Goal: Information Seeking & Learning: Check status

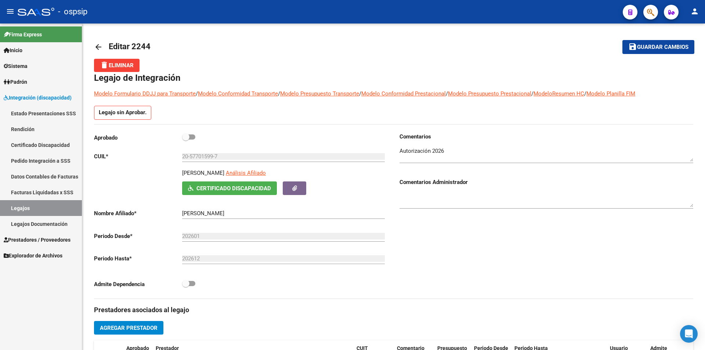
scroll to position [257, 0]
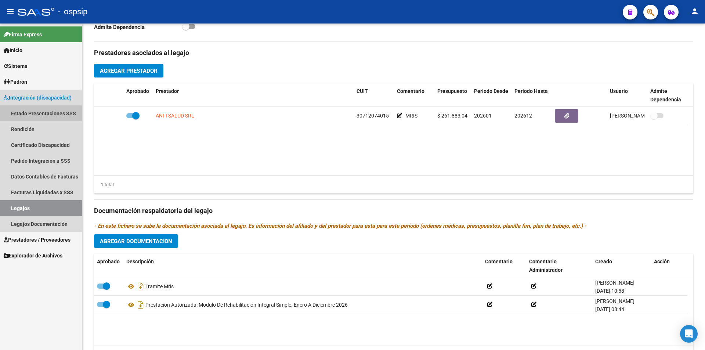
click at [47, 113] on link "Estado Presentaciones SSS" at bounding box center [41, 113] width 82 height 16
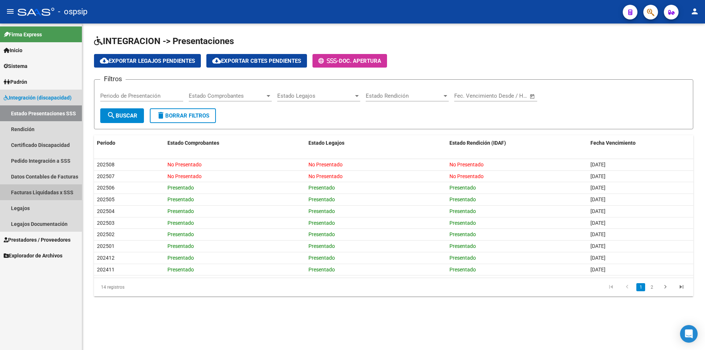
click at [63, 191] on link "Facturas Liquidadas x SSS" at bounding box center [41, 192] width 82 height 16
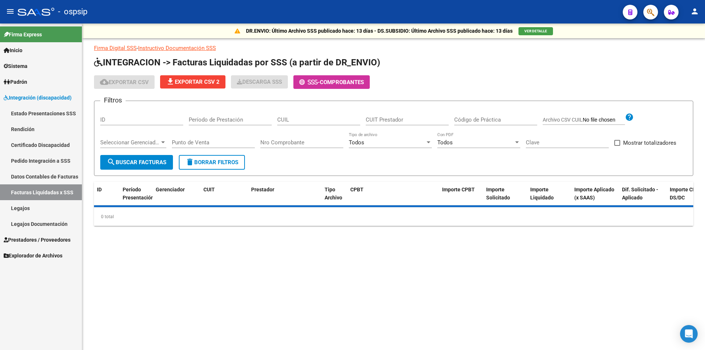
click at [315, 72] on app-list-header "INTEGRACION -> Facturas Liquidadas por SSS (a partir de DR_ENVIO) cloud_downloa…" at bounding box center [393, 116] width 599 height 119
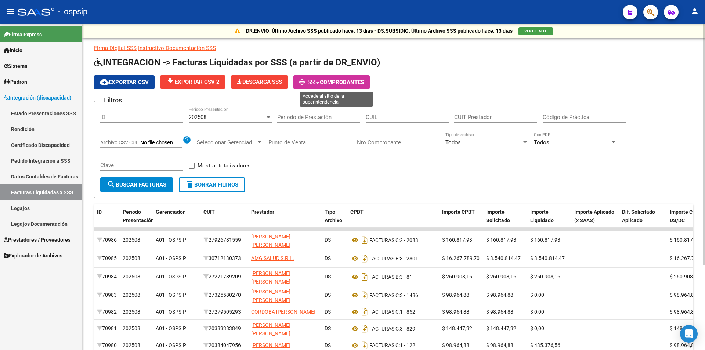
click at [310, 83] on span "-" at bounding box center [309, 82] width 21 height 7
click at [261, 77] on button "Descarga SSS" at bounding box center [259, 81] width 57 height 13
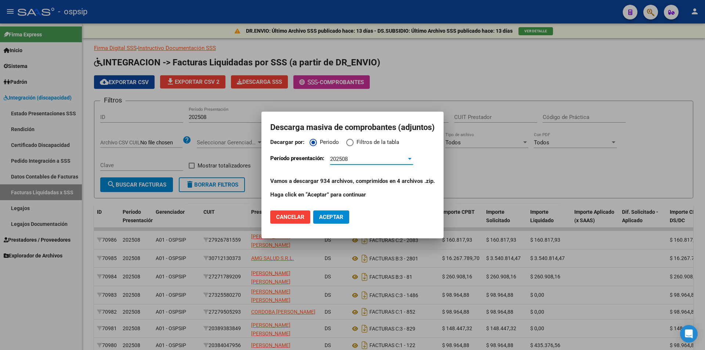
click at [343, 158] on span "202508" at bounding box center [339, 159] width 18 height 7
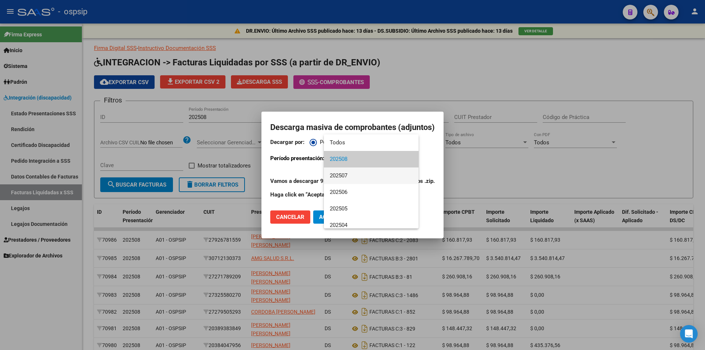
click at [347, 174] on span "202507" at bounding box center [371, 175] width 83 height 17
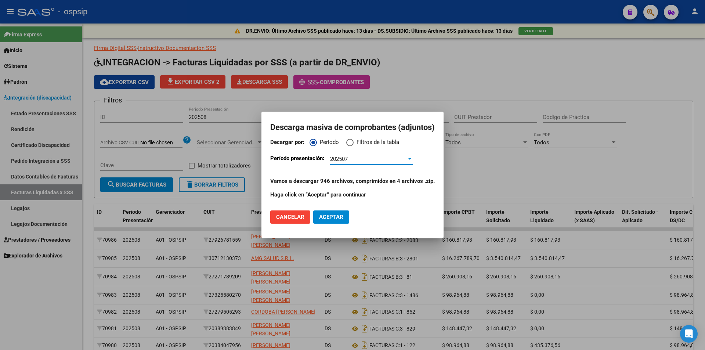
click at [341, 218] on span "Aceptar" at bounding box center [331, 217] width 24 height 7
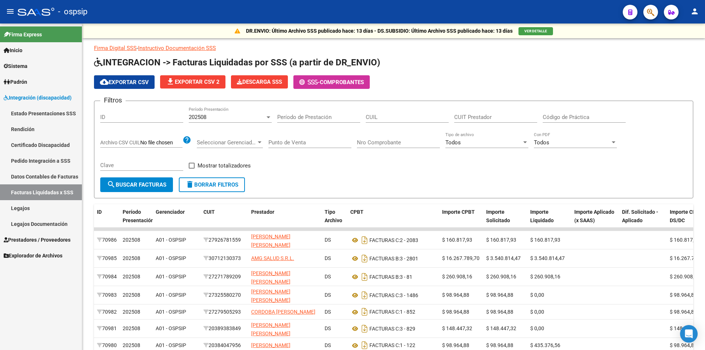
click at [646, 12] on button "button" at bounding box center [650, 12] width 15 height 15
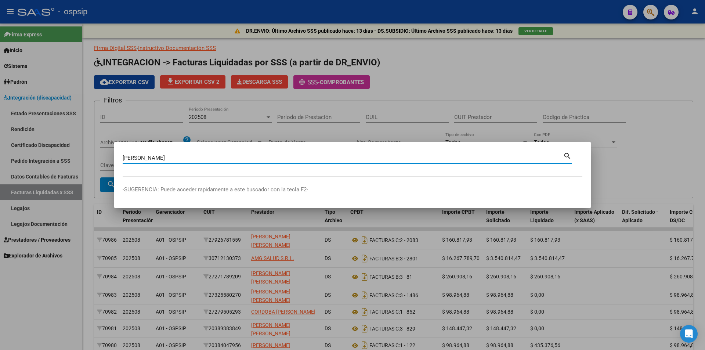
type input "[PERSON_NAME]"
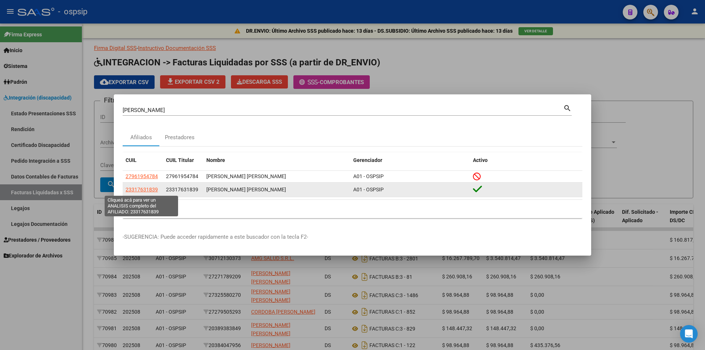
drag, startPoint x: 159, startPoint y: 191, endPoint x: 126, endPoint y: 192, distance: 33.8
click at [126, 192] on div "23317631839" at bounding box center [143, 189] width 35 height 8
copy span "23317631839"
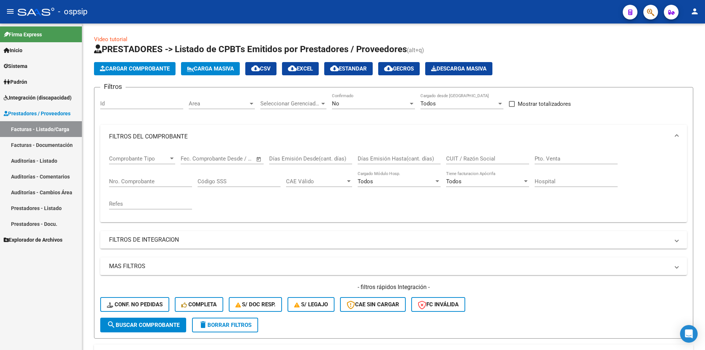
scroll to position [108, 0]
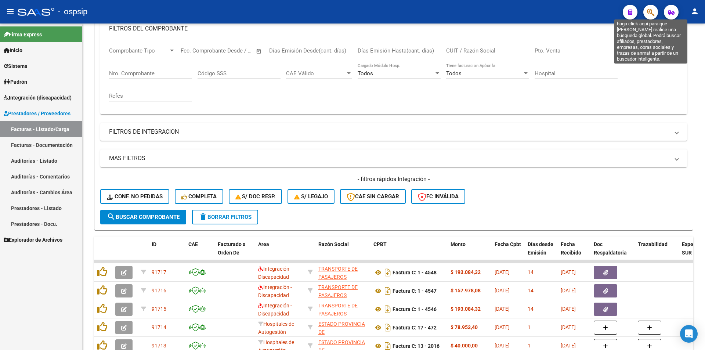
click at [651, 12] on icon "button" at bounding box center [650, 12] width 7 height 8
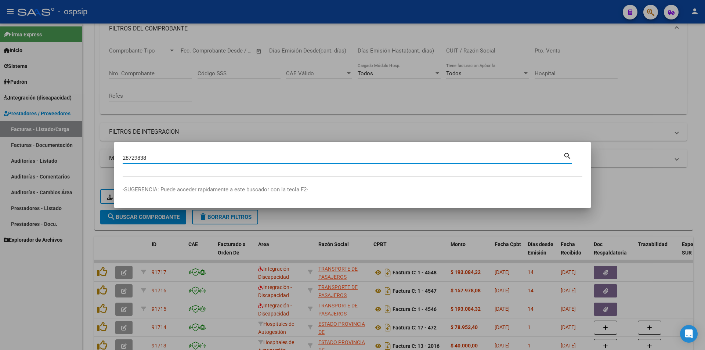
type input "28729838"
